Goal: Task Accomplishment & Management: Manage account settings

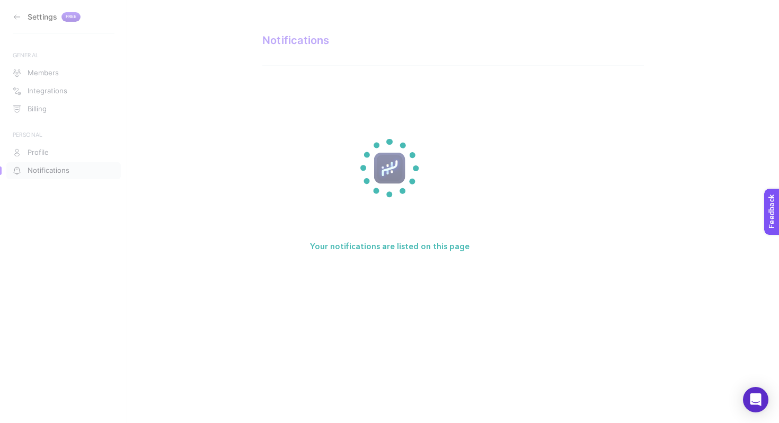
click at [484, 220] on p "Your notifications are listed on this page" at bounding box center [389, 247] width 223 height 76
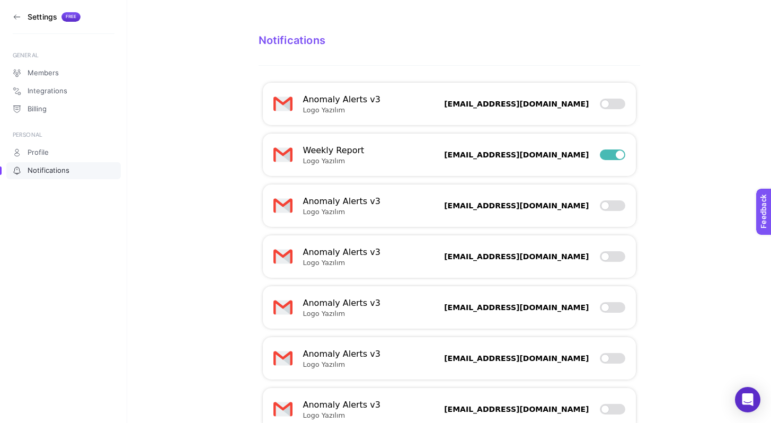
click at [236, 101] on section "Notifications Anomaly Alerts v3 Logo Yazılım [EMAIL_ADDRESS][DOMAIN_NAME] Weekl…" at bounding box center [449, 274] width 644 height 549
click at [70, 149] on link "Profile" at bounding box center [63, 152] width 114 height 17
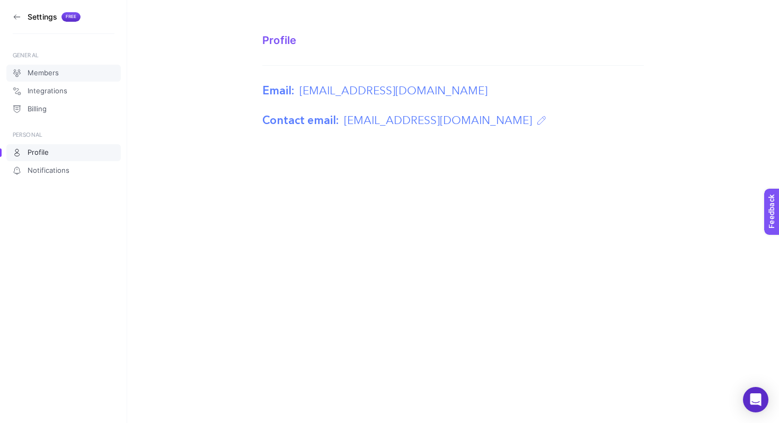
click at [67, 77] on link "Members" at bounding box center [63, 73] width 114 height 17
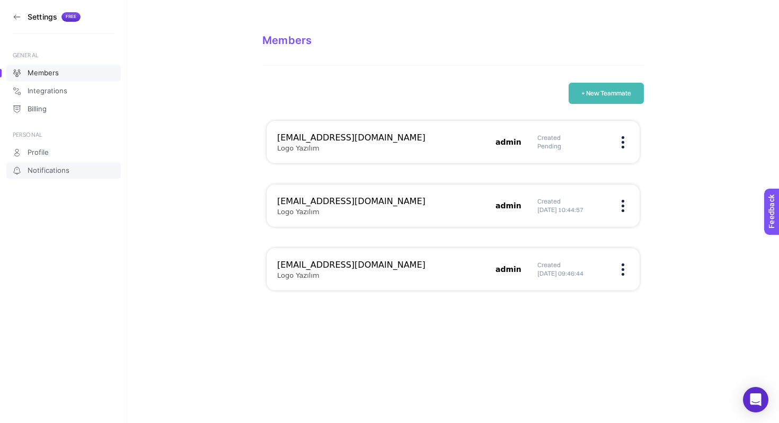
click at [66, 174] on span "Notifications" at bounding box center [49, 170] width 42 height 8
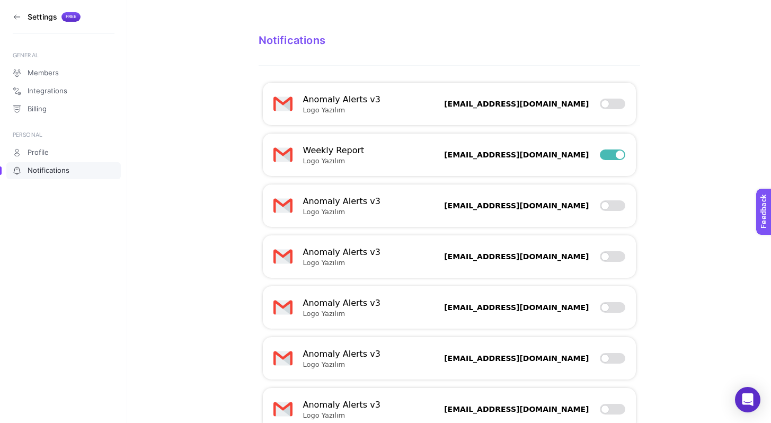
click at [404, 101] on div "Anomaly Alerts v3 Logo Yazılım [EMAIL_ADDRESS][DOMAIN_NAME]" at bounding box center [449, 104] width 373 height 42
click at [620, 156] on div at bounding box center [612, 154] width 25 height 11
click at [600, 155] on input "checkbox" at bounding box center [599, 155] width 1 height 1
checkbox input "false"
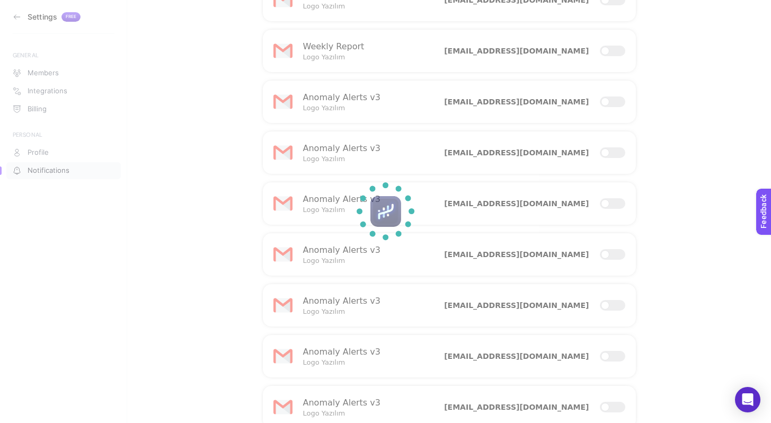
scroll to position [126, 0]
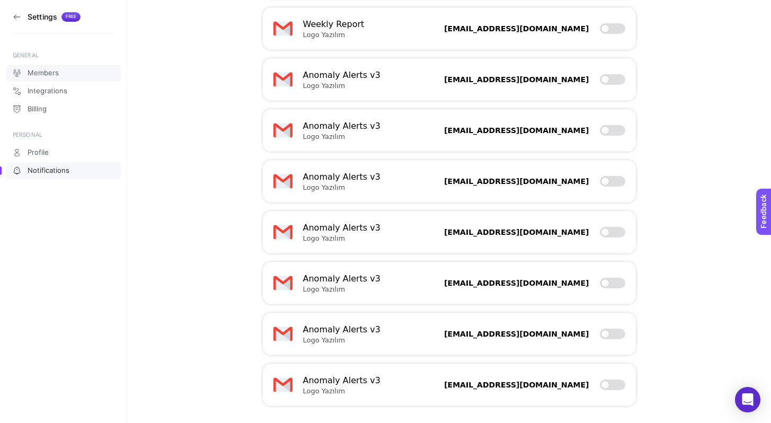
click at [56, 73] on span "Members" at bounding box center [43, 73] width 31 height 8
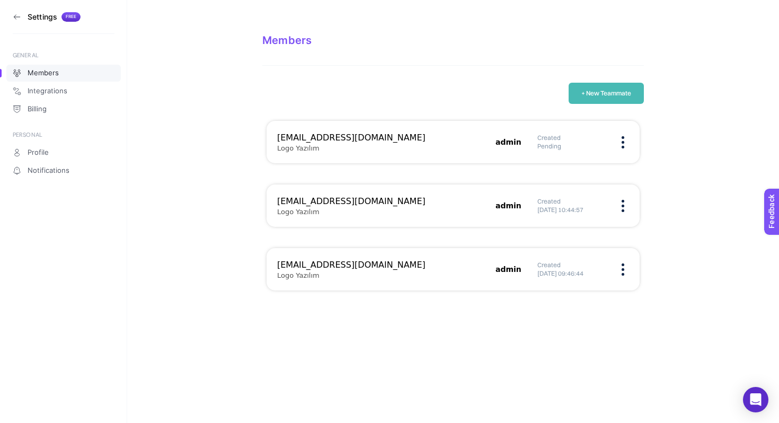
click at [624, 207] on figure at bounding box center [623, 206] width 12 height 3
click at [594, 216] on span "Edit" at bounding box center [577, 216] width 57 height 23
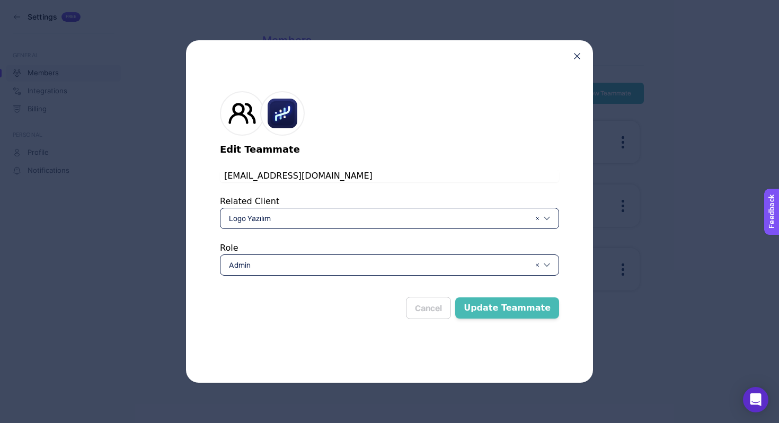
click at [380, 258] on div "Admin" at bounding box center [389, 264] width 339 height 21
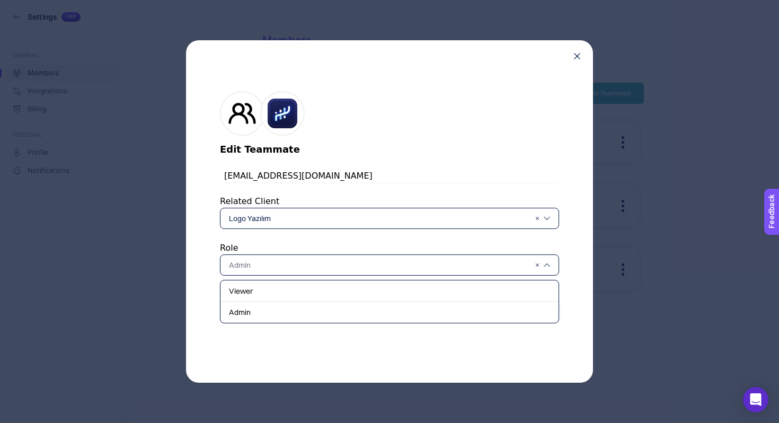
click at [512, 172] on input "[EMAIL_ADDRESS][DOMAIN_NAME]" at bounding box center [389, 176] width 339 height 13
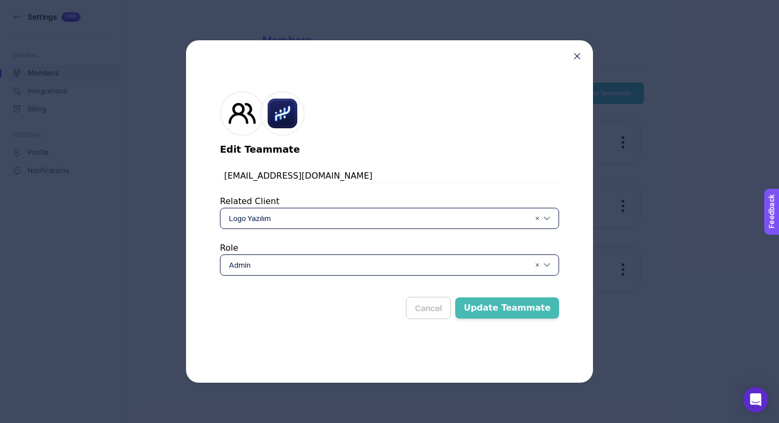
click at [523, 309] on button "Update Teammate" at bounding box center [507, 307] width 104 height 21
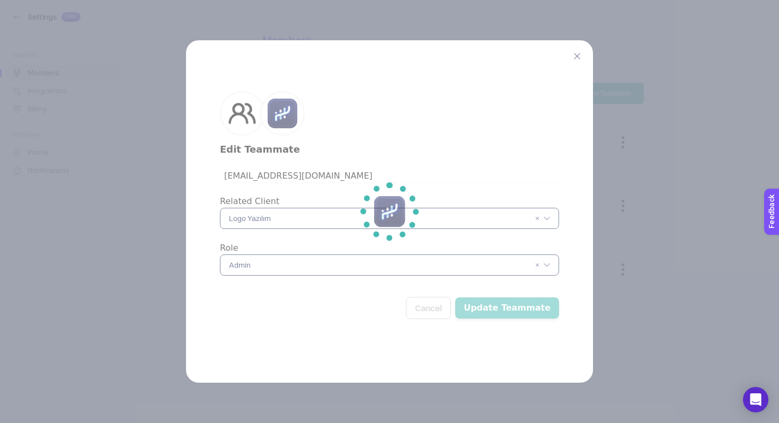
click at [580, 62] on section at bounding box center [389, 211] width 779 height 423
click at [580, 61] on section at bounding box center [389, 211] width 779 height 423
click at [580, 58] on section at bounding box center [389, 211] width 779 height 423
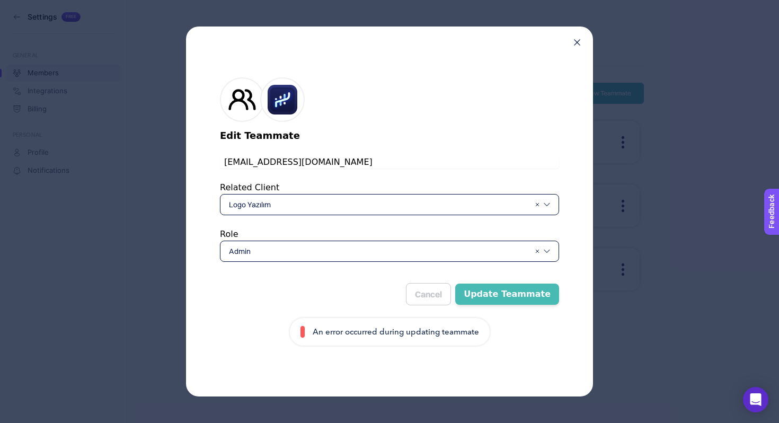
click at [575, 47] on div "Edit Teammate [PERSON_NAME][EMAIL_ADDRESS][DOMAIN_NAME] Related Client Logo Yaz…" at bounding box center [389, 211] width 407 height 370
click at [575, 44] on icon at bounding box center [577, 42] width 6 height 6
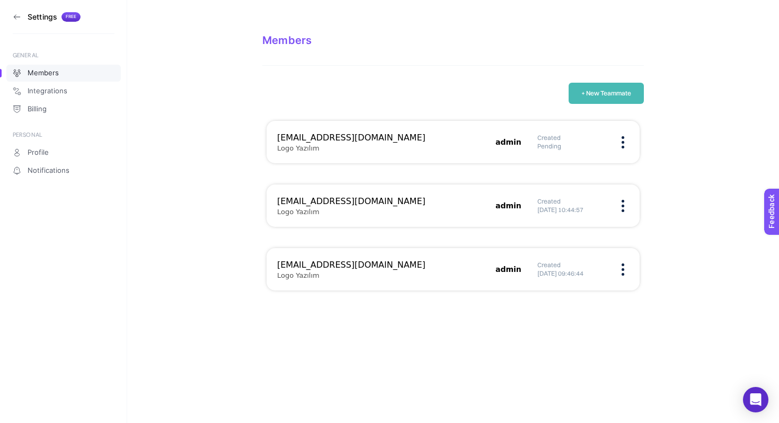
click at [682, 96] on section "Members + New Teammate [EMAIL_ADDRESS][DOMAIN_NAME] Logo Yazılım admin Created …" at bounding box center [453, 153] width 652 height 307
click at [626, 267] on div "Created [DATE] 09:46:44" at bounding box center [583, 269] width 92 height 17
click at [624, 270] on figure at bounding box center [623, 269] width 12 height 3
click at [664, 264] on section "Members + New Teammate [EMAIL_ADDRESS][DOMAIN_NAME] Logo Yazılım admin Created …" at bounding box center [453, 153] width 652 height 307
click at [629, 128] on div "[EMAIL_ADDRESS][DOMAIN_NAME] Logo Yazılım admin Created Pending" at bounding box center [453, 142] width 373 height 42
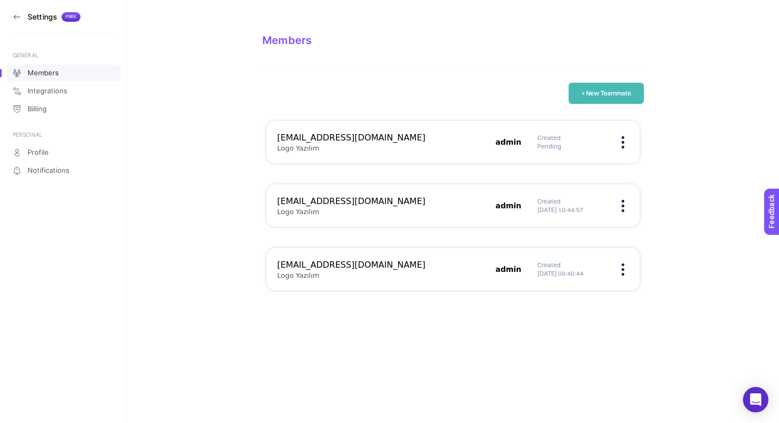
click at [626, 141] on figure at bounding box center [623, 142] width 12 height 3
click at [576, 175] on span "Remove" at bounding box center [577, 175] width 57 height 23
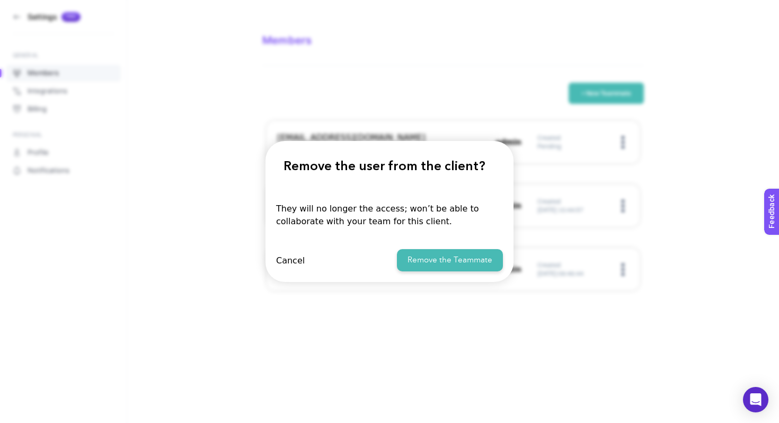
click at [452, 261] on button "Remove the Teammate" at bounding box center [450, 260] width 106 height 23
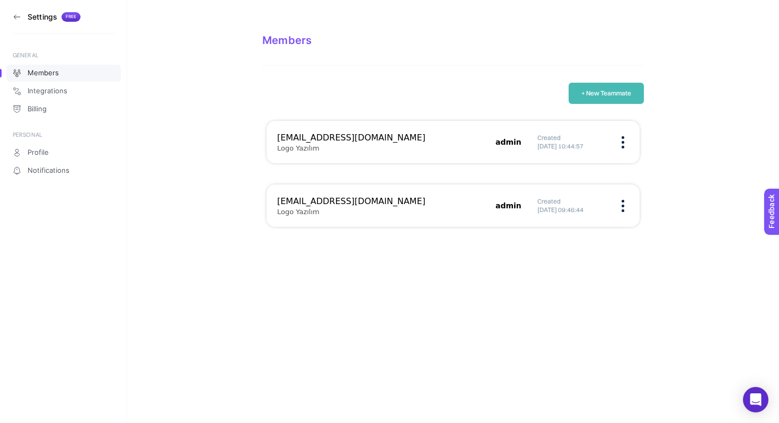
click at [349, 91] on div "+ New Teammate" at bounding box center [452, 93] width 381 height 21
